Goal: Task Accomplishment & Management: Use online tool/utility

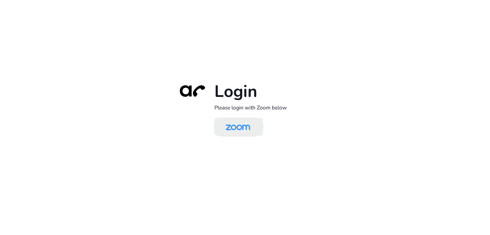
click at [231, 128] on img at bounding box center [237, 127] width 35 height 17
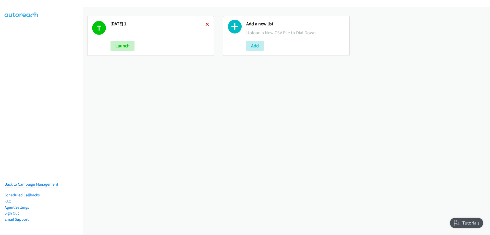
click at [205, 24] on icon at bounding box center [207, 25] width 4 height 4
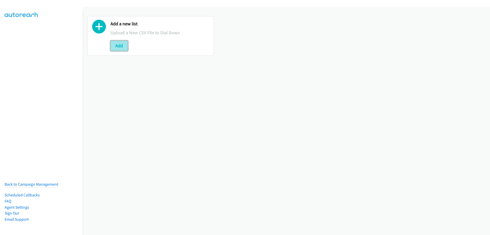
click at [122, 45] on button "Add" at bounding box center [118, 46] width 17 height 10
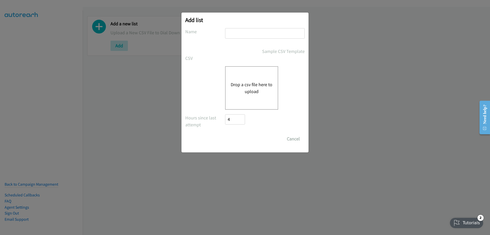
click at [244, 34] on input "text" at bounding box center [265, 33] width 80 height 10
type input "[DATE]"
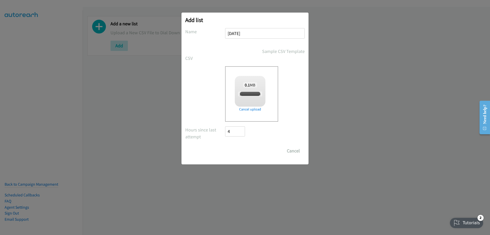
checkbox input "true"
click at [236, 150] on input "Save List" at bounding box center [238, 150] width 27 height 10
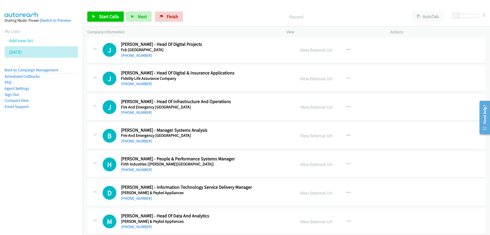
scroll to position [2552, 0]
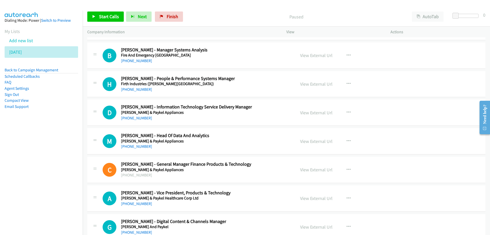
click at [251, 138] on h5 "Fisher & Paykel Appliances" at bounding box center [205, 140] width 168 height 5
click at [349, 138] on button "button" at bounding box center [349, 141] width 14 height 10
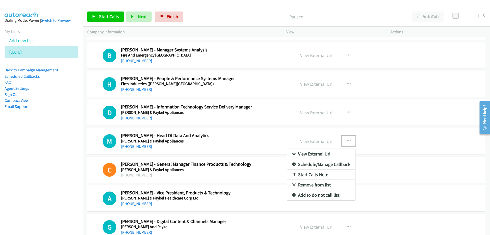
click at [305, 174] on link "Start Calls Here" at bounding box center [321, 174] width 68 height 10
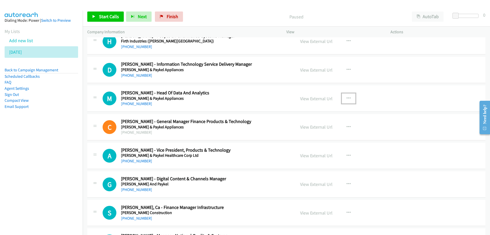
scroll to position [2603, 0]
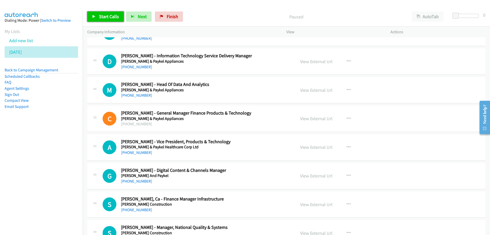
click at [111, 16] on span "Start Calls" at bounding box center [109, 17] width 20 height 6
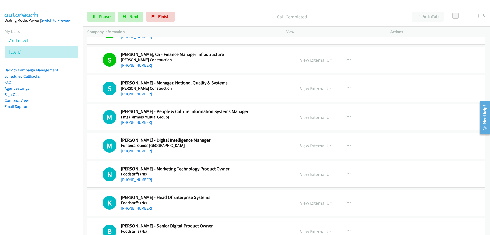
scroll to position [2756, 0]
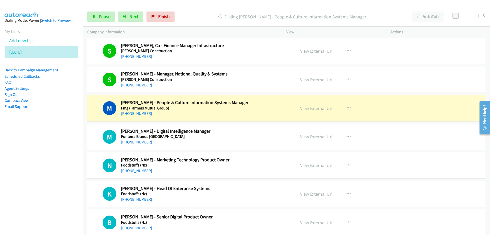
click at [196, 111] on div "+64 27 704 7228" at bounding box center [205, 113] width 168 height 6
click at [103, 15] on span "Pause" at bounding box center [104, 17] width 11 height 6
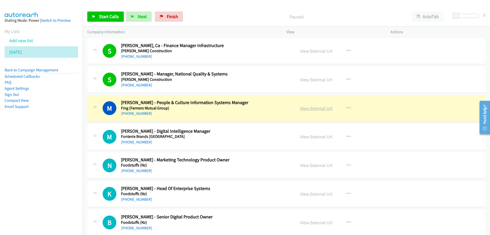
click at [310, 108] on link "View External Url" at bounding box center [316, 108] width 32 height 6
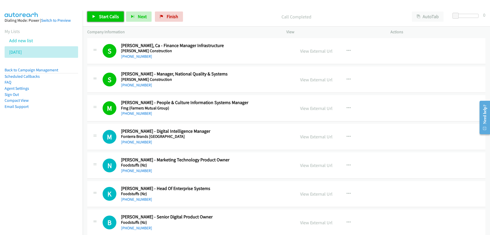
click at [107, 17] on span "Start Calls" at bounding box center [109, 17] width 20 height 6
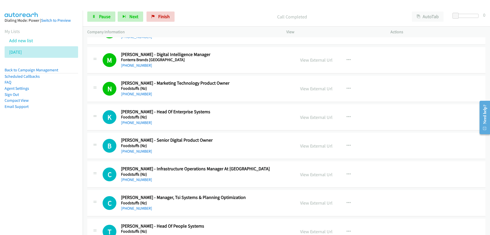
scroll to position [2858, 0]
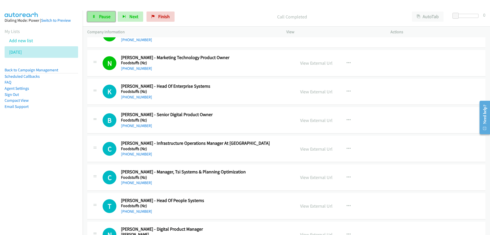
click at [101, 15] on span "Pause" at bounding box center [104, 17] width 11 height 6
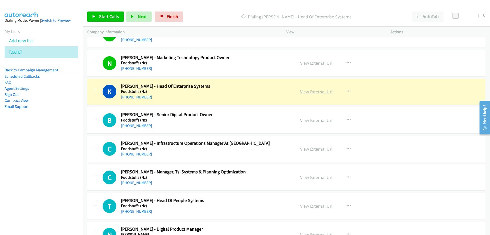
click at [313, 93] on link "View External Url" at bounding box center [316, 92] width 32 height 6
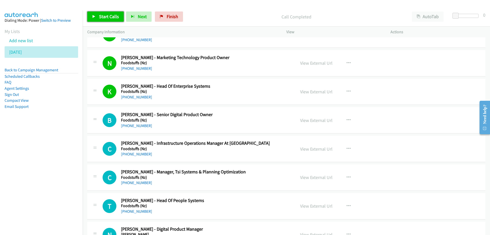
click at [101, 16] on span "Start Calls" at bounding box center [109, 17] width 20 height 6
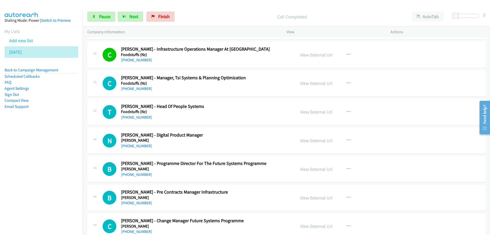
scroll to position [2960, 0]
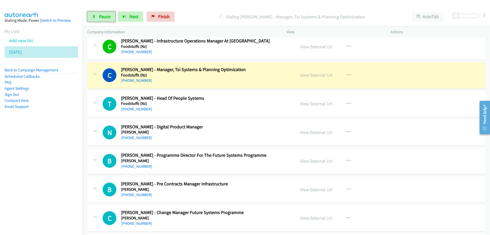
drag, startPoint x: 107, startPoint y: 15, endPoint x: 128, endPoint y: 23, distance: 22.4
click at [107, 15] on span "Pause" at bounding box center [104, 17] width 11 height 6
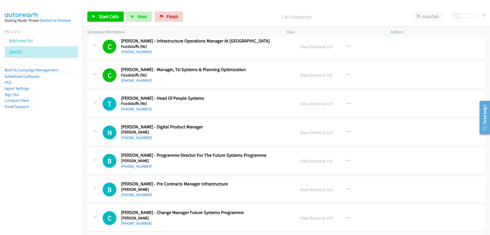
click at [239, 69] on h2 "Chris Baxter - Manager, Tsi Systems & Planning Optimization" at bounding box center [205, 70] width 168 height 6
click at [315, 76] on link "View External Url" at bounding box center [316, 75] width 32 height 6
click at [104, 18] on span "Start Calls" at bounding box center [109, 17] width 20 height 6
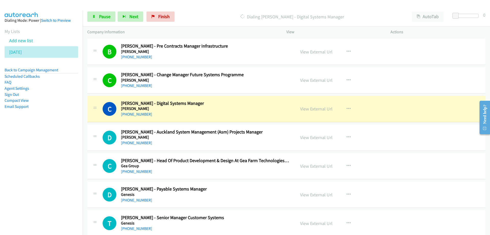
scroll to position [3113, 0]
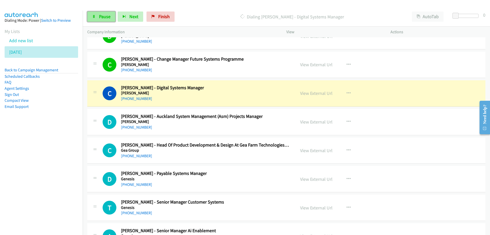
click at [105, 17] on span "Pause" at bounding box center [104, 17] width 11 height 6
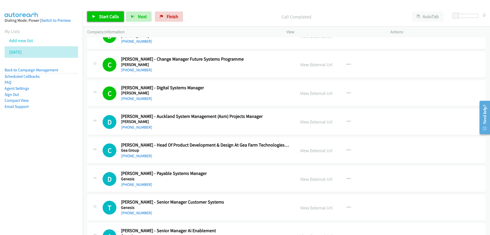
click at [113, 16] on span "Start Calls" at bounding box center [109, 17] width 20 height 6
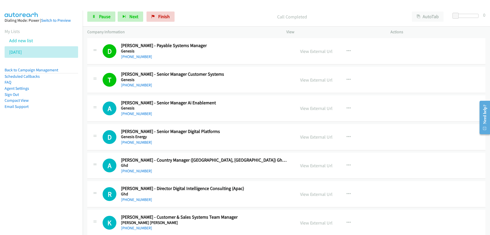
scroll to position [3266, 0]
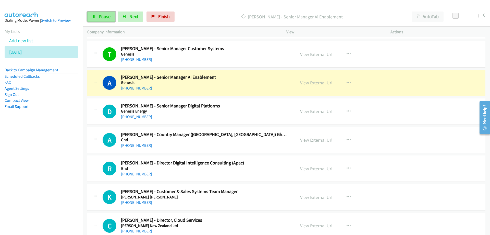
click at [102, 16] on span "Pause" at bounding box center [104, 17] width 11 height 6
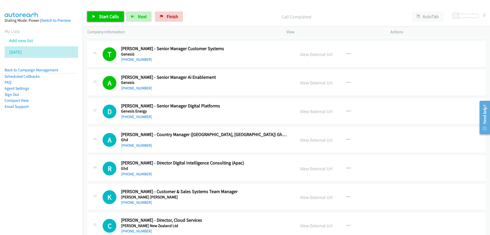
click at [104, 13] on link "Start Calls" at bounding box center [105, 16] width 36 height 10
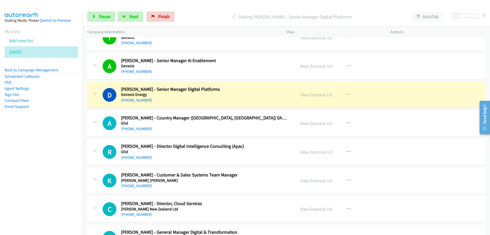
scroll to position [3292, 0]
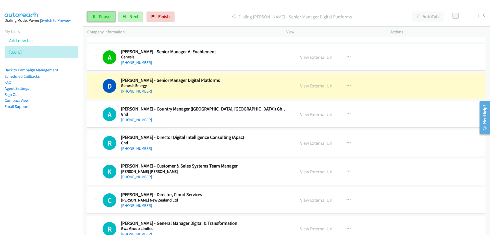
click at [105, 16] on span "Pause" at bounding box center [104, 17] width 11 height 6
click at [233, 82] on h2 "Darren Tsang - Senior Manager Digital Platforms" at bounding box center [205, 80] width 168 height 6
